Goal: Navigation & Orientation: Find specific page/section

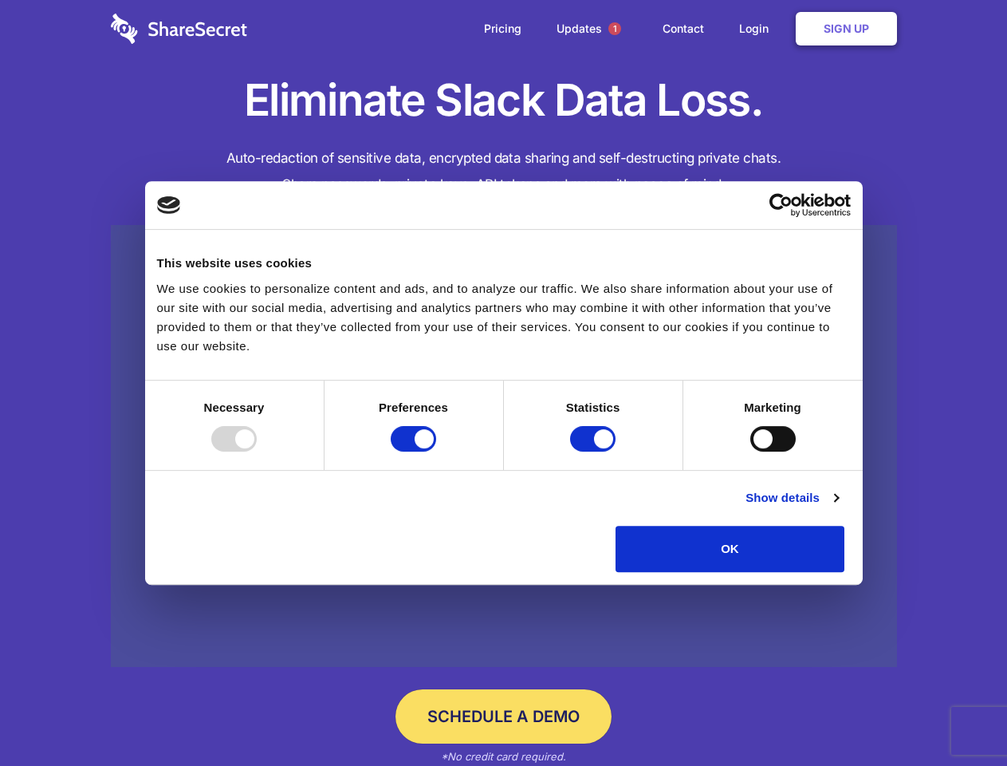
click at [257, 451] on div at bounding box center [233, 439] width 45 height 26
click at [436, 451] on input "Preferences" at bounding box center [413, 439] width 45 height 26
checkbox input "false"
click at [595, 451] on input "Statistics" at bounding box center [592, 439] width 45 height 26
checkbox input "false"
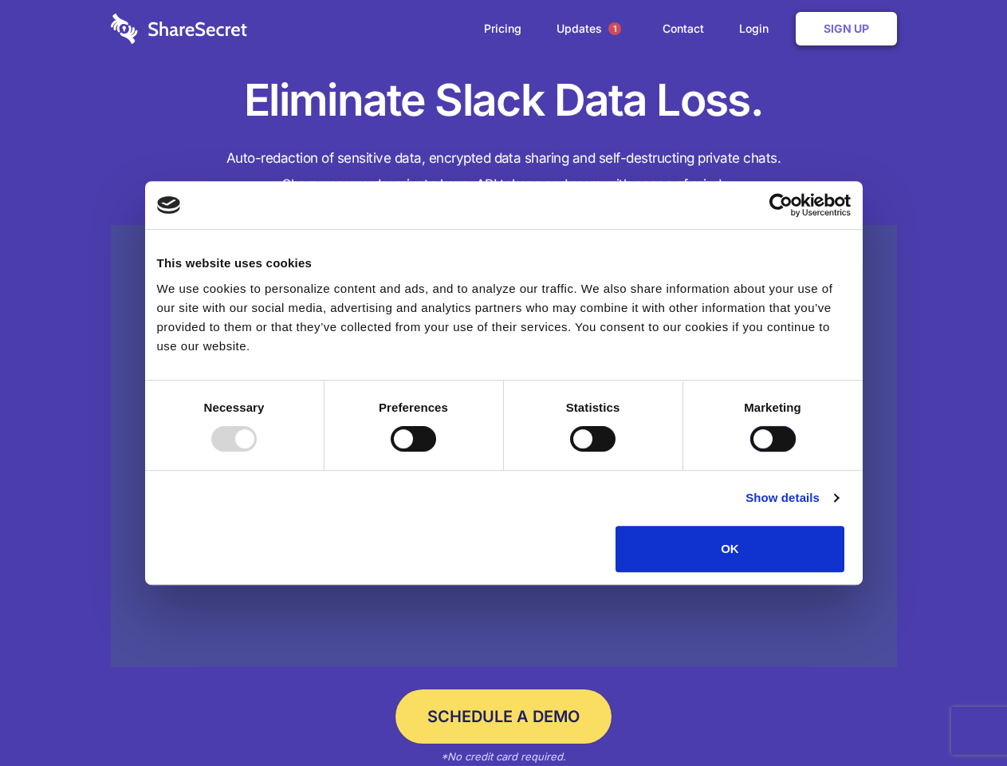
click at [751, 451] on input "Marketing" at bounding box center [773, 439] width 45 height 26
checkbox input "true"
click at [838, 507] on link "Show details" at bounding box center [792, 497] width 93 height 19
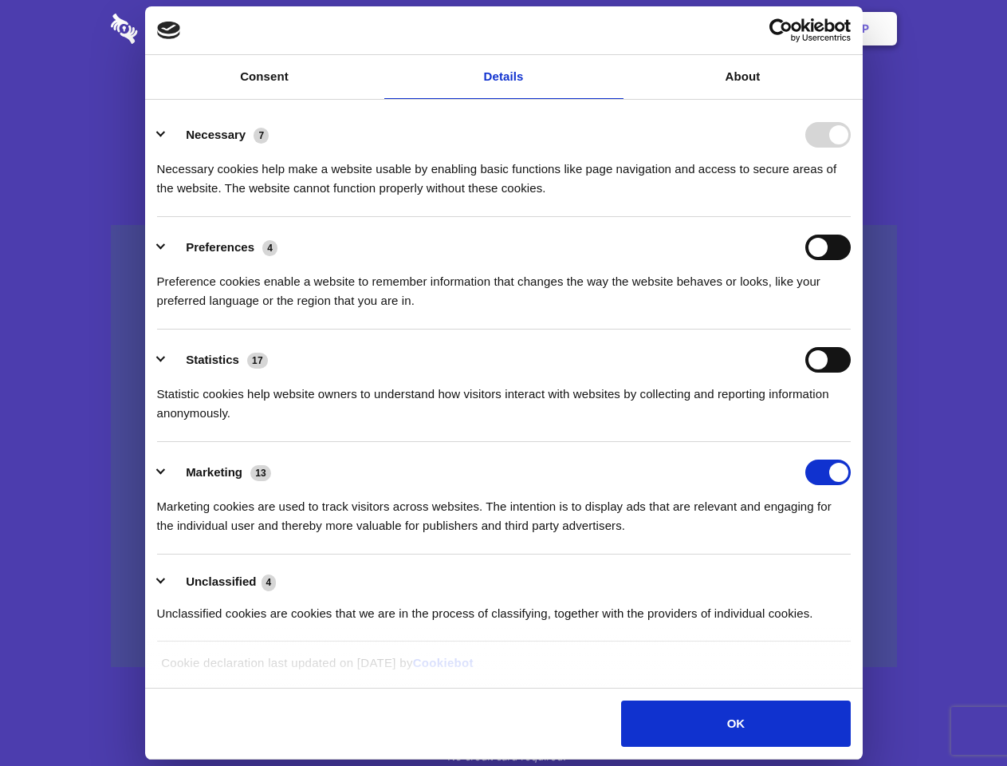
click at [851, 217] on li "Necessary 7 Necessary cookies help make a website usable by enabling basic func…" at bounding box center [504, 160] width 694 height 112
click at [614, 29] on span "1" at bounding box center [615, 28] width 13 height 13
